Goal: Information Seeking & Learning: Learn about a topic

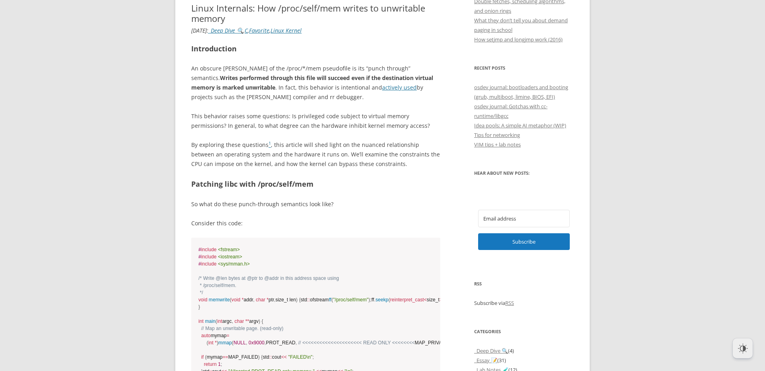
scroll to position [383, 0]
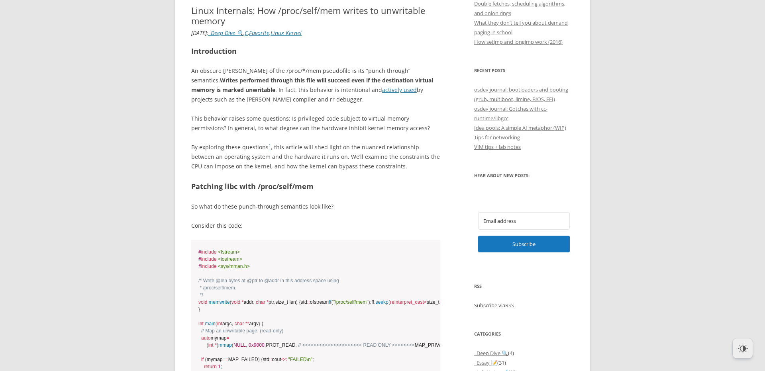
click at [209, 70] on p "An obscure [PERSON_NAME] of the /proc/*/mem pseudofile is its “punch through” s…" at bounding box center [315, 85] width 249 height 38
click at [211, 70] on p "An obscure [PERSON_NAME] of the /proc/*/mem pseudofile is its “punch through” s…" at bounding box center [315, 85] width 249 height 38
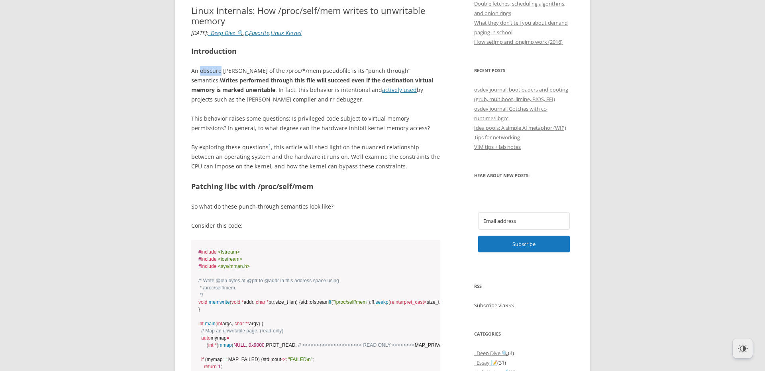
click at [211, 70] on p "An obscure [PERSON_NAME] of the /proc/*/mem pseudofile is its “punch through” s…" at bounding box center [315, 85] width 249 height 38
click at [249, 69] on p "An obscure [PERSON_NAME] of the /proc/*/mem pseudofile is its “punch through” s…" at bounding box center [315, 85] width 249 height 38
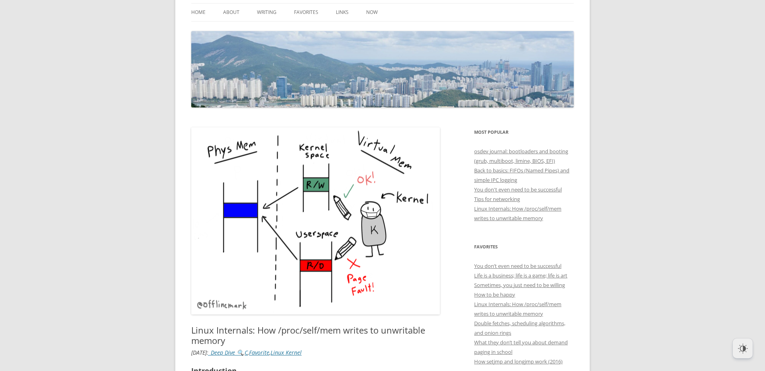
scroll to position [0, 0]
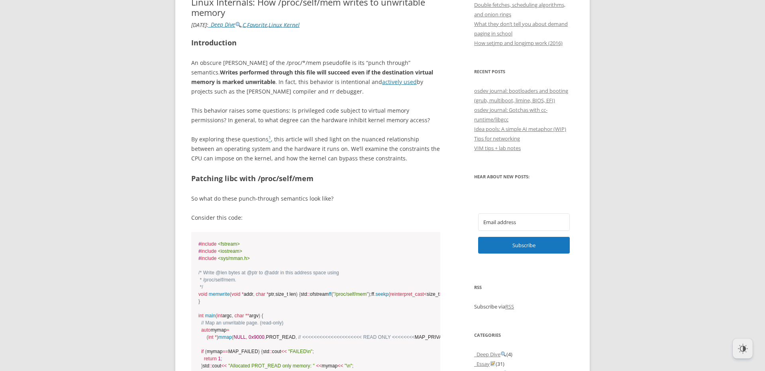
scroll to position [393, 0]
click at [743, 350] on div "button" at bounding box center [743, 349] width 10 height 10
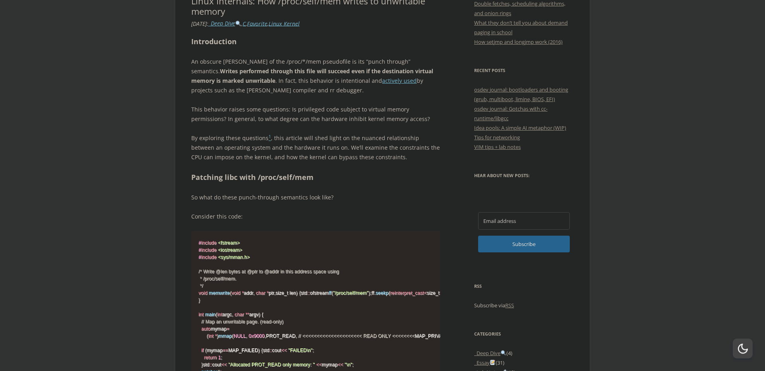
click at [743, 350] on div "button" at bounding box center [743, 349] width 10 height 10
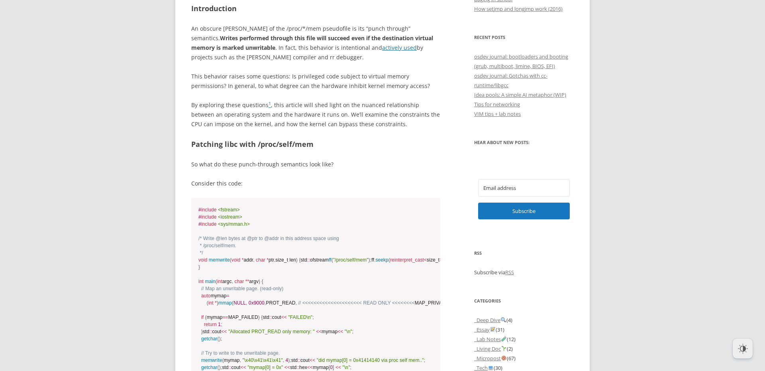
scroll to position [425, 0]
